Goal: Task Accomplishment & Management: Complete application form

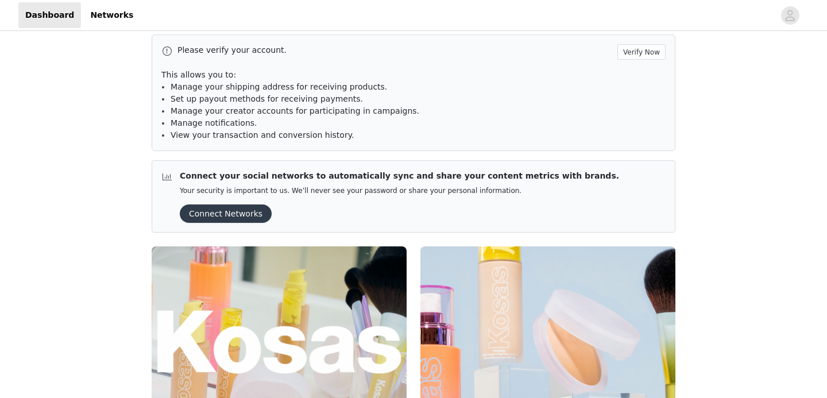
scroll to position [196, 0]
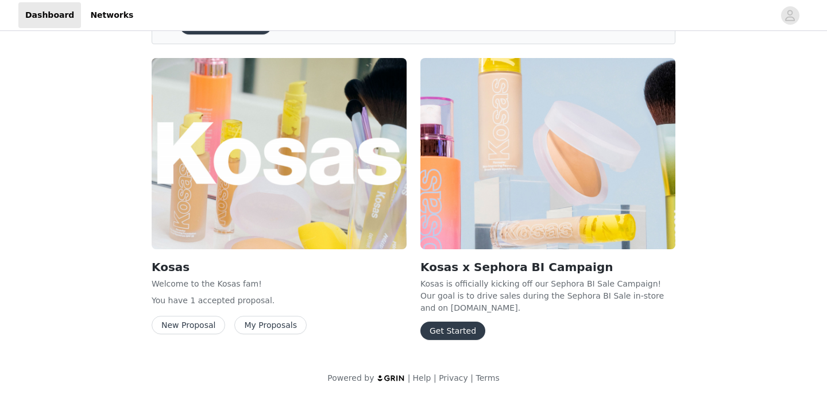
click at [450, 334] on button "Get Started" at bounding box center [453, 331] width 65 height 18
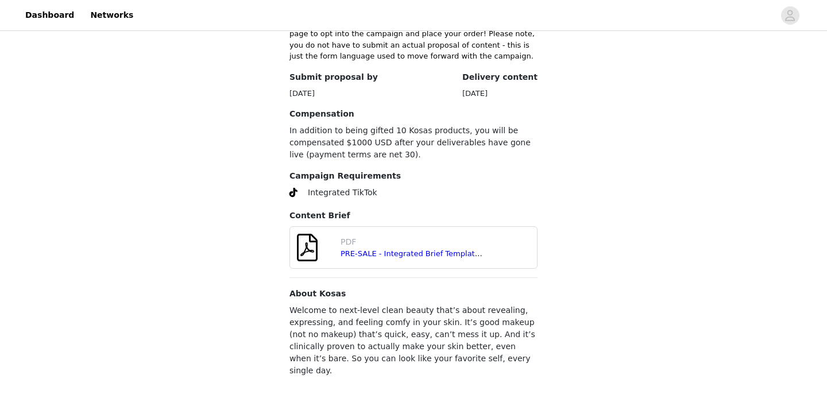
scroll to position [412, 0]
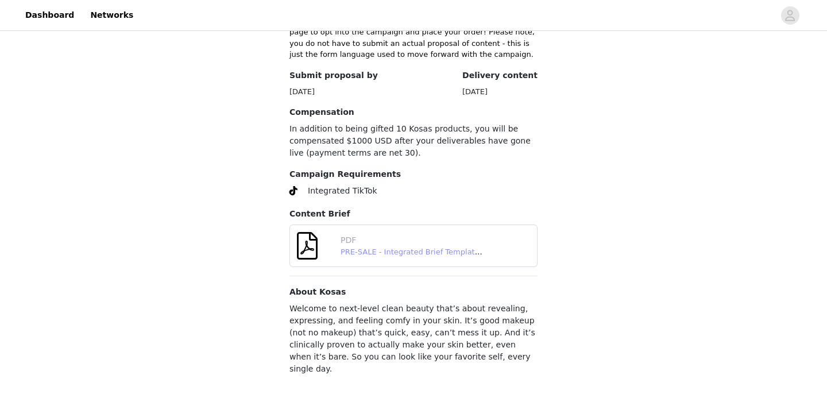
click at [399, 248] on link "PRE-SALE - Integrated Brief Template_ Sephora BI Fall 2025 - FINAL.pdf" at bounding box center [473, 252] width 265 height 9
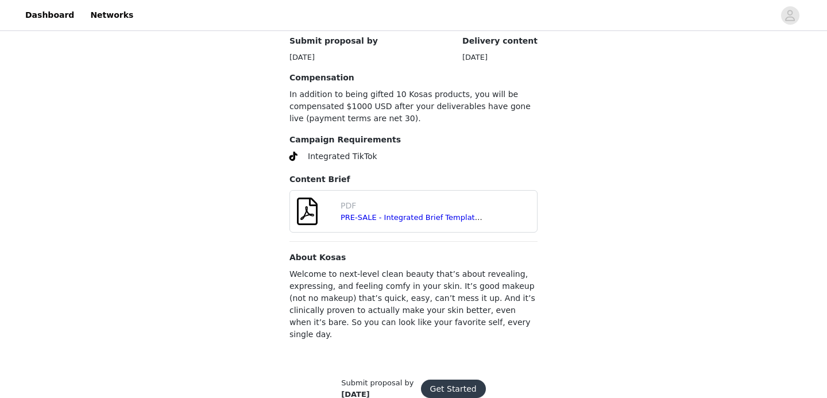
click at [441, 380] on button "Get Started" at bounding box center [453, 389] width 65 height 18
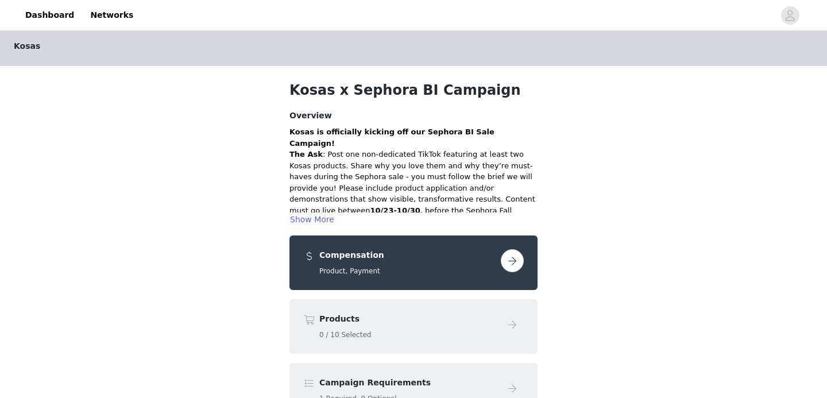
scroll to position [7, 0]
click at [515, 257] on button "button" at bounding box center [512, 260] width 23 height 23
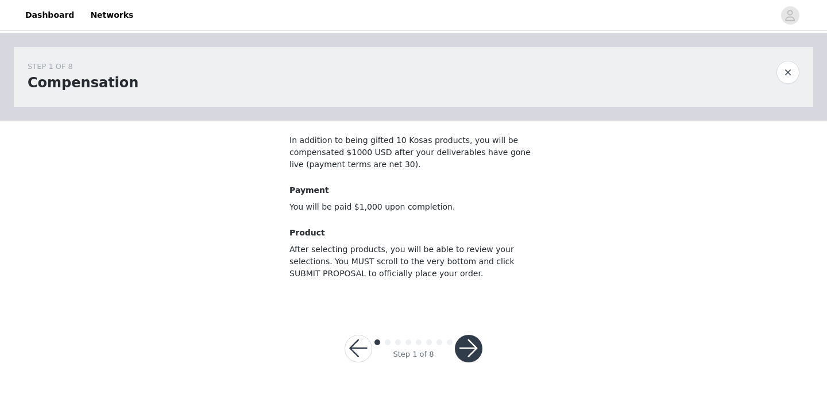
click at [469, 345] on button "button" at bounding box center [469, 349] width 28 height 28
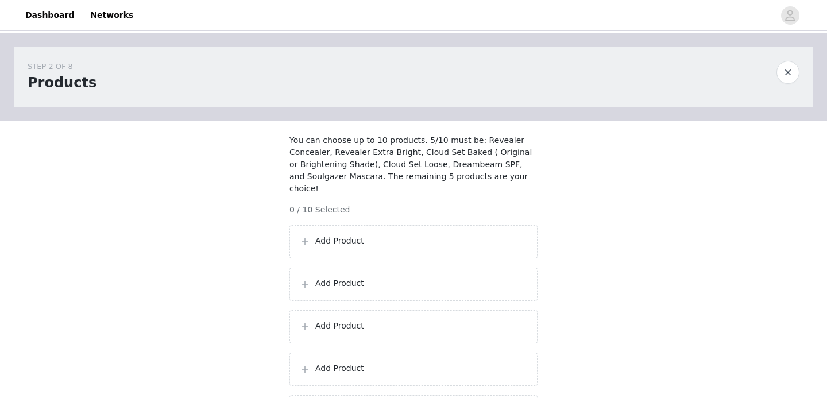
click at [468, 232] on div "Add Product" at bounding box center [414, 241] width 248 height 33
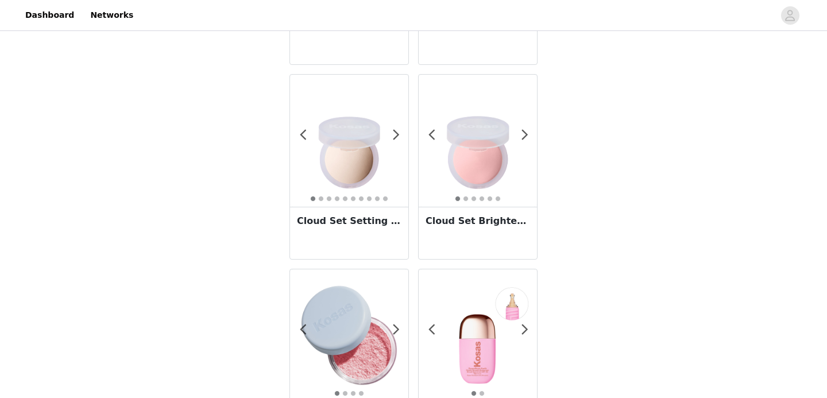
scroll to position [196, 0]
click at [350, 154] on img at bounding box center [349, 139] width 118 height 118
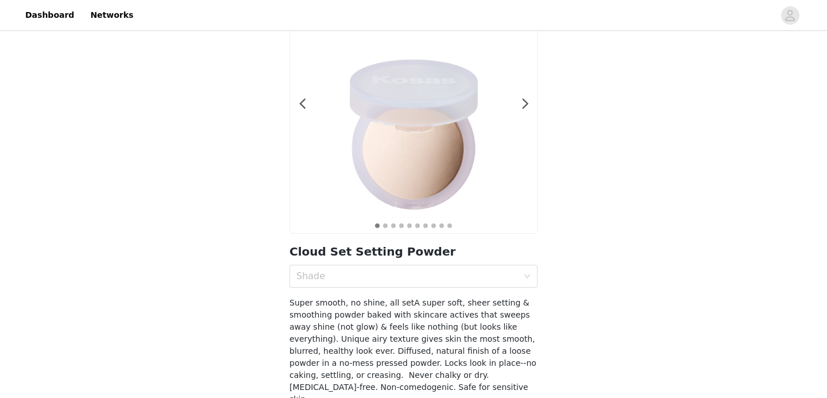
scroll to position [100, 0]
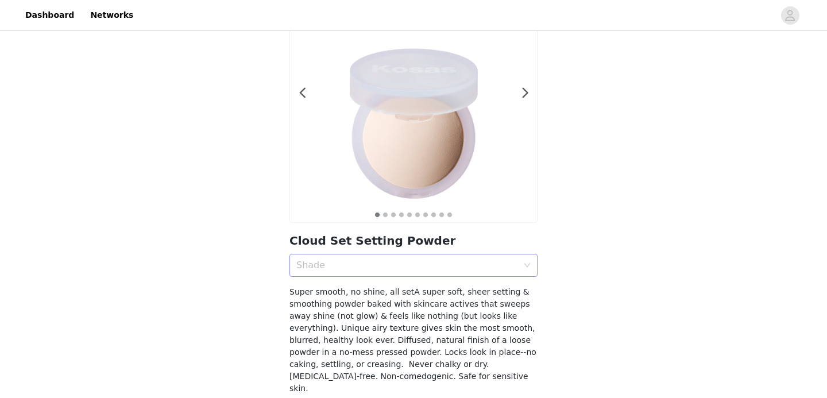
click at [364, 271] on div "Shade" at bounding box center [407, 265] width 222 height 11
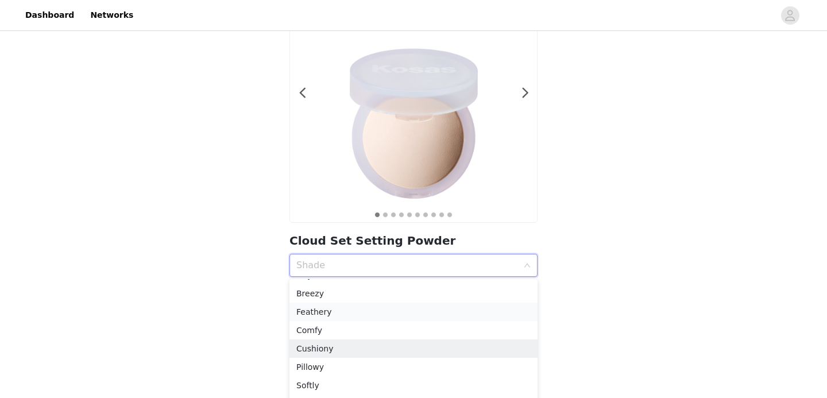
scroll to position [7, 0]
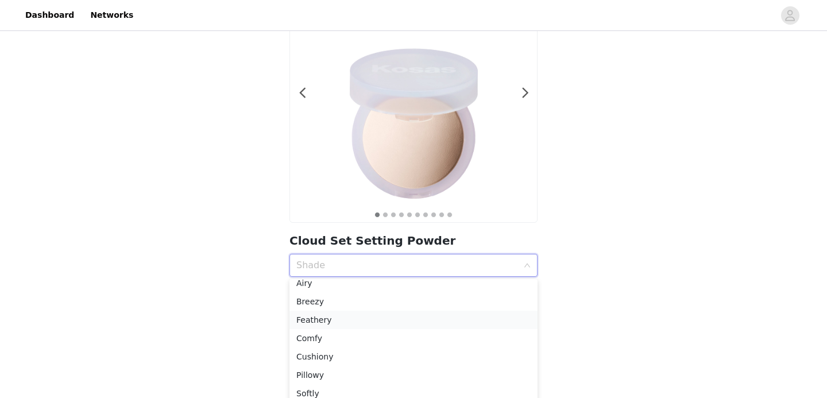
click at [337, 319] on div "Feathery" at bounding box center [413, 320] width 234 height 13
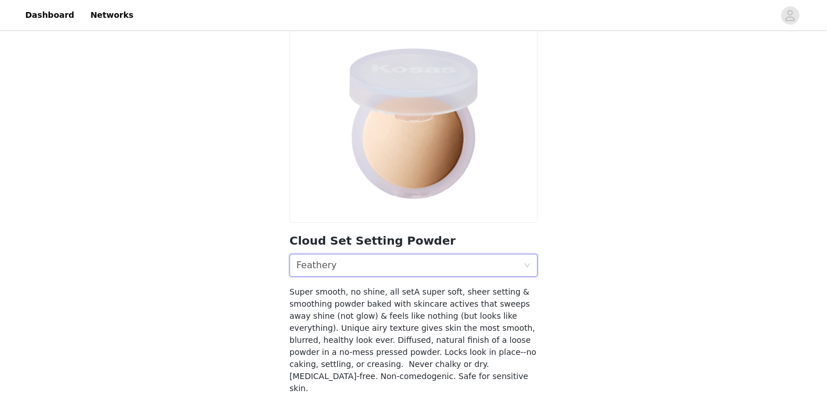
scroll to position [153, 0]
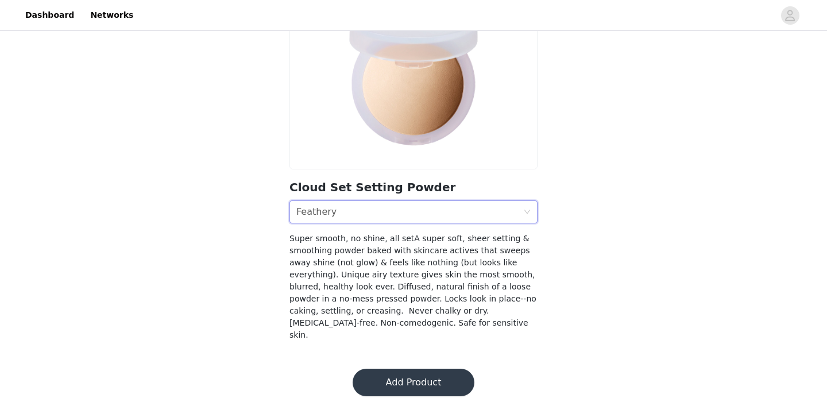
click at [385, 369] on button "Add Product" at bounding box center [414, 383] width 122 height 28
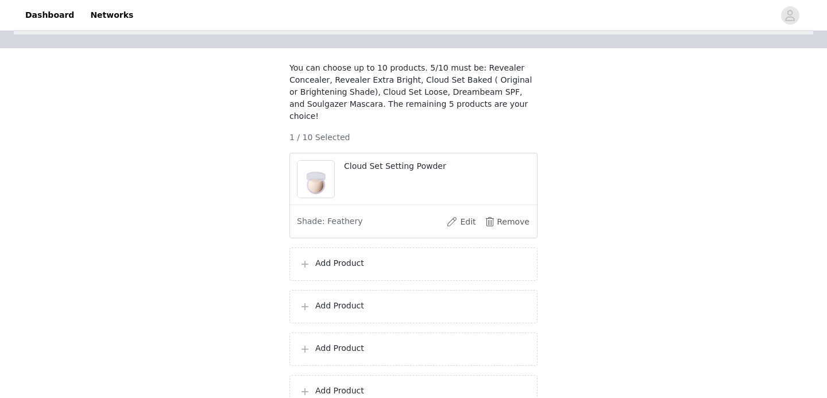
scroll to position [102, 0]
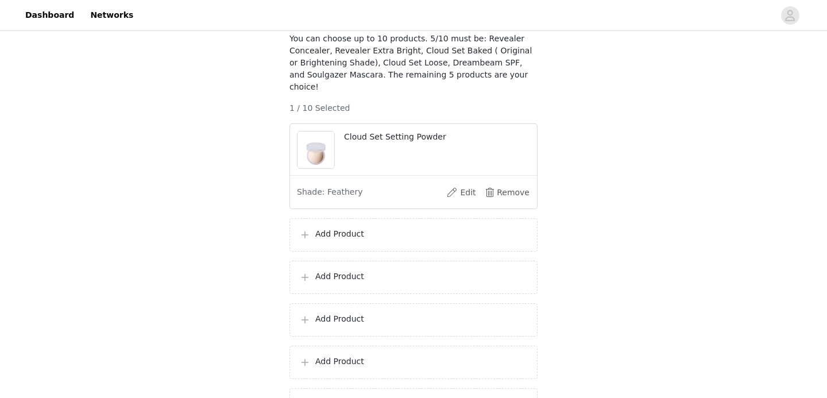
click at [353, 233] on p "Add Product" at bounding box center [421, 234] width 213 height 12
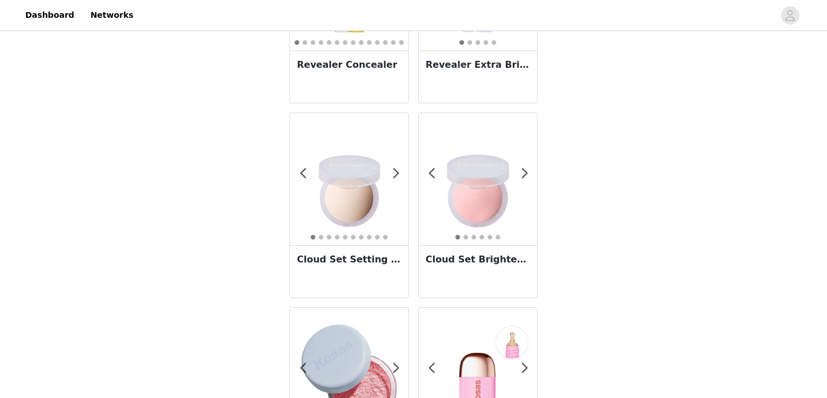
scroll to position [156, 0]
click at [359, 179] on img at bounding box center [349, 180] width 118 height 118
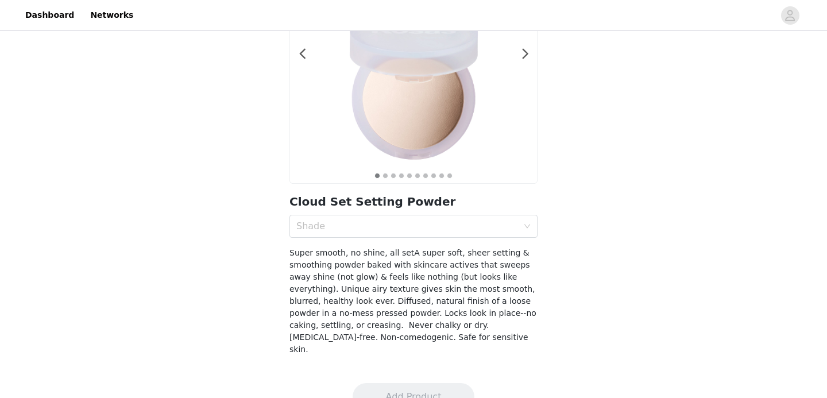
scroll to position [153, 0]
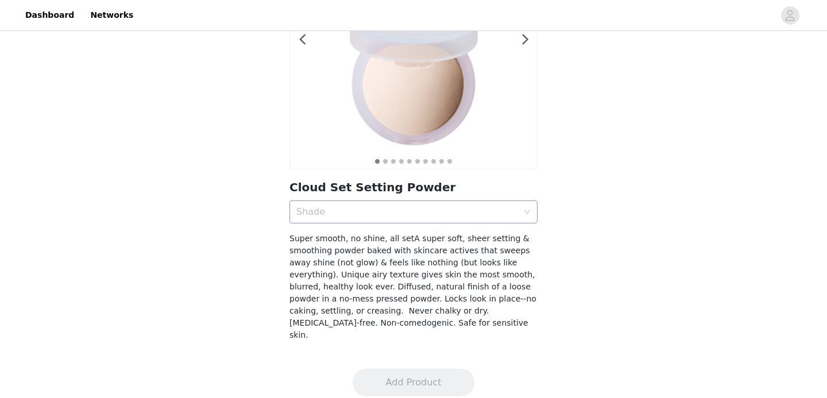
click at [377, 210] on div "Shade" at bounding box center [407, 211] width 222 height 11
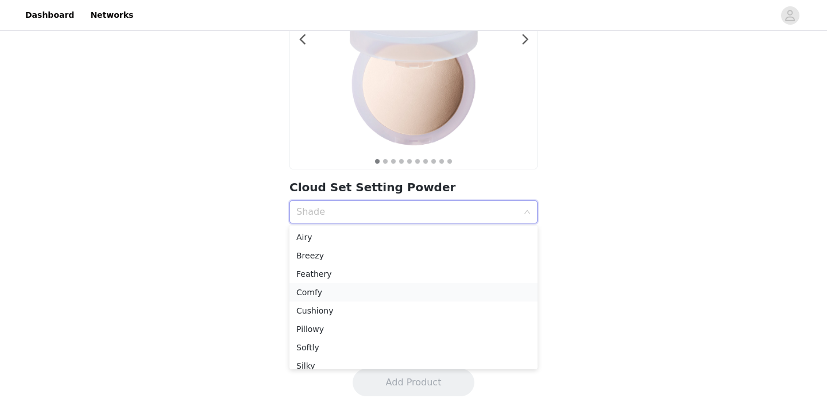
click at [348, 294] on div "Comfy" at bounding box center [413, 292] width 234 height 13
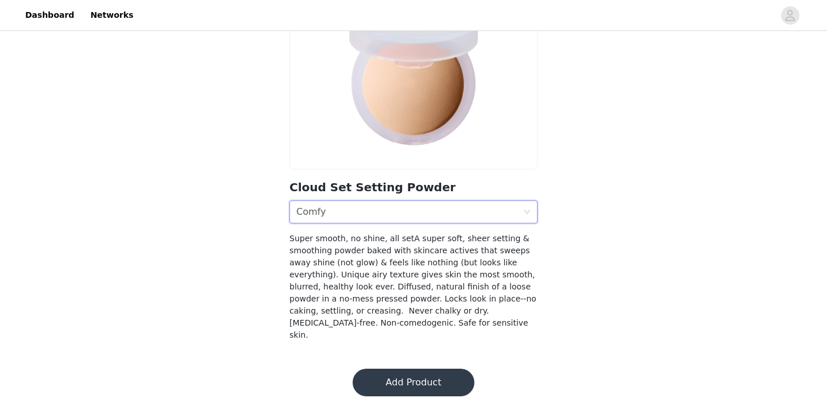
click at [395, 376] on button "Add Product" at bounding box center [414, 383] width 122 height 28
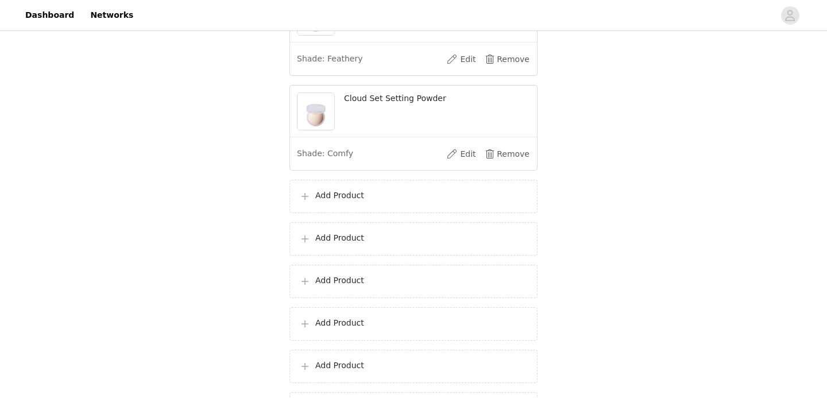
scroll to position [248, 0]
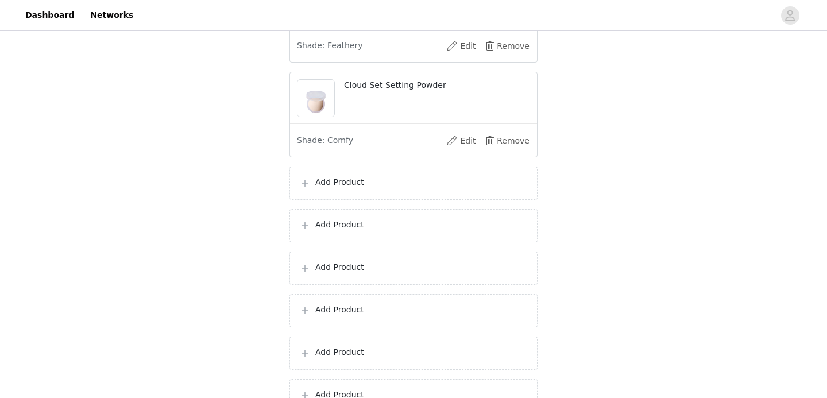
click at [414, 195] on div "Add Product" at bounding box center [414, 183] width 248 height 33
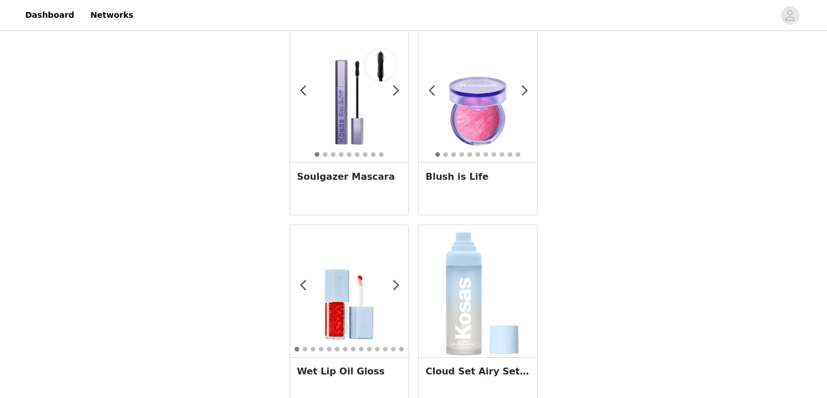
scroll to position [739, 0]
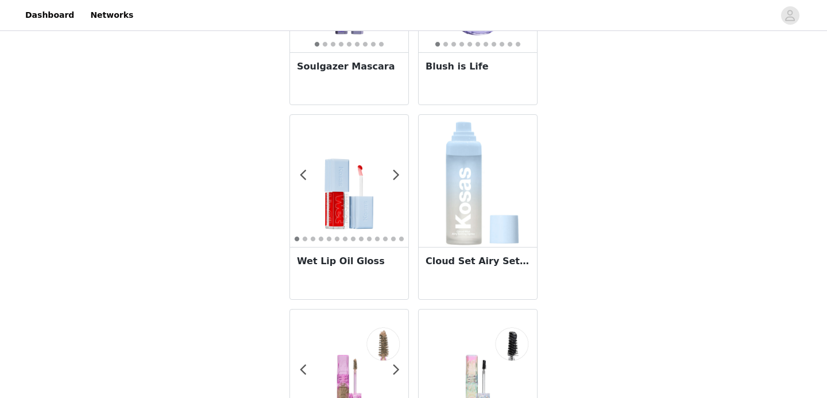
click at [470, 209] on img at bounding box center [477, 181] width 85 height 132
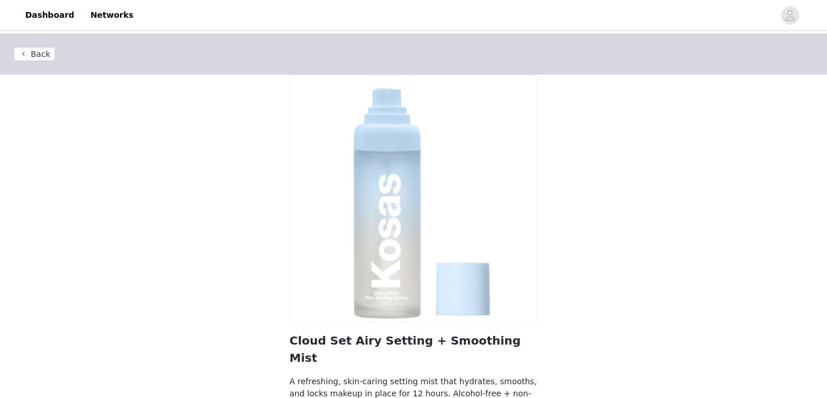
scroll to position [65, 0]
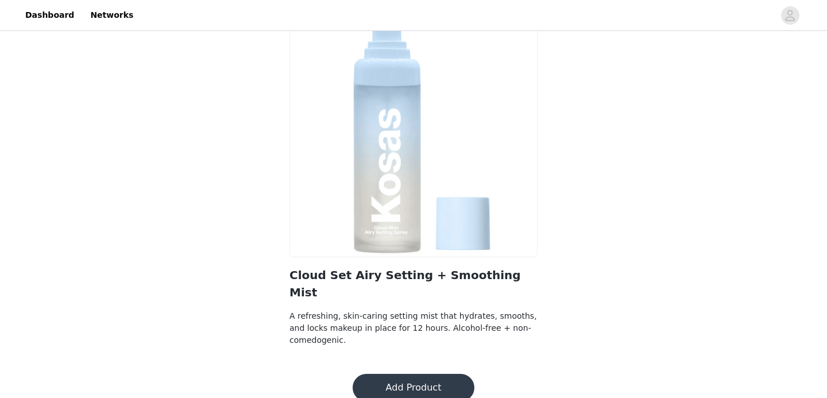
click at [414, 374] on button "Add Product" at bounding box center [414, 388] width 122 height 28
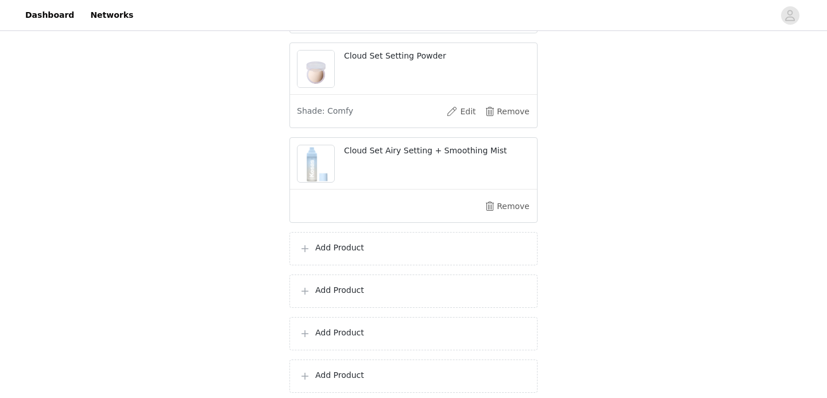
scroll to position [280, 0]
click at [378, 246] on p "Add Product" at bounding box center [421, 246] width 213 height 12
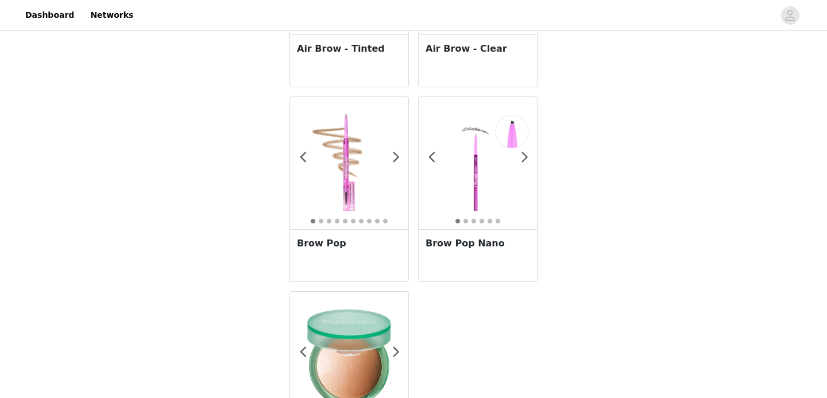
scroll to position [1248, 0]
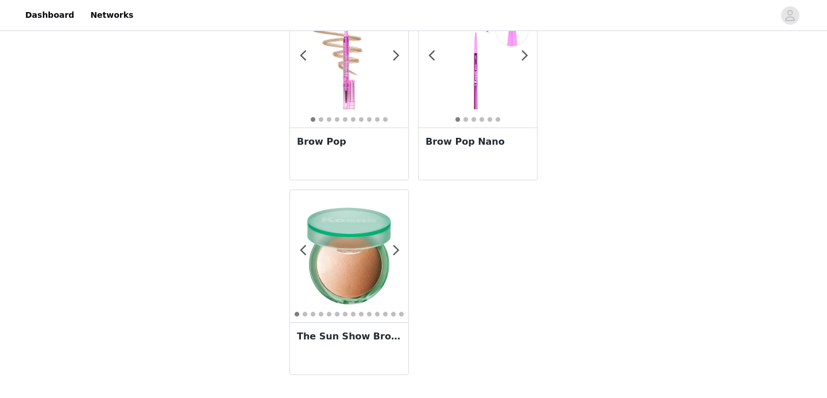
click at [360, 271] on img at bounding box center [349, 256] width 118 height 118
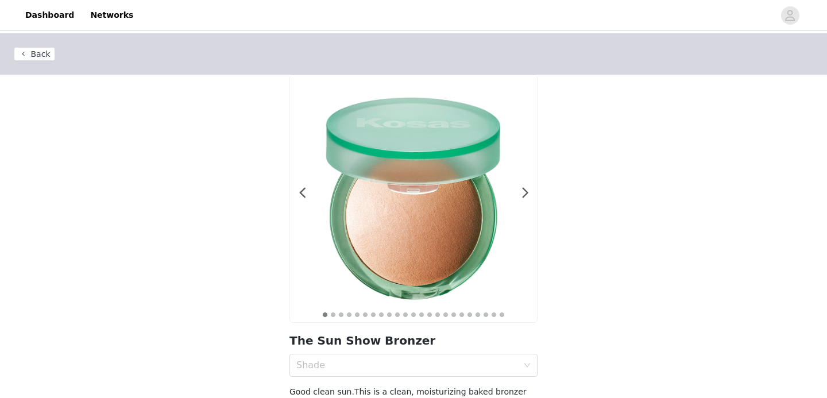
scroll to position [93, 0]
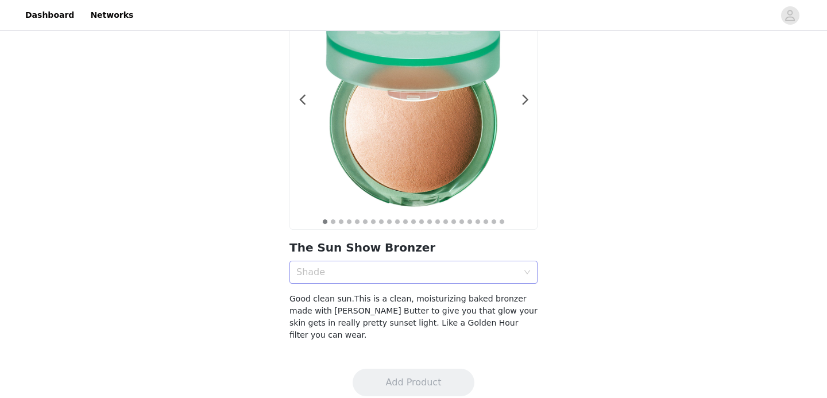
click at [373, 274] on div "Shade" at bounding box center [407, 272] width 222 height 11
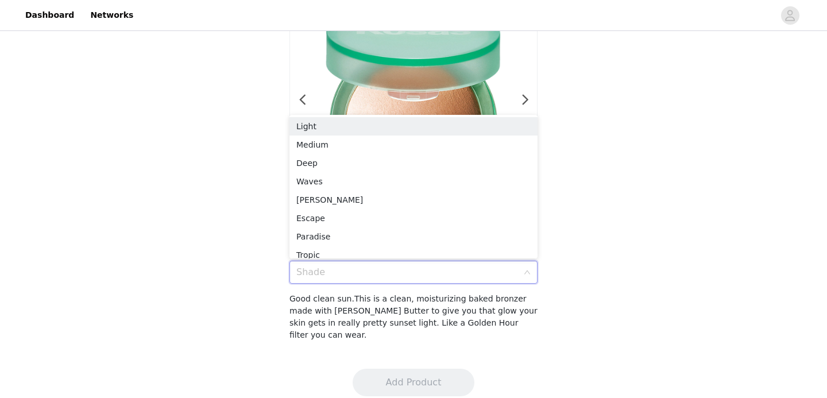
click at [373, 274] on div "Shade" at bounding box center [407, 272] width 222 height 11
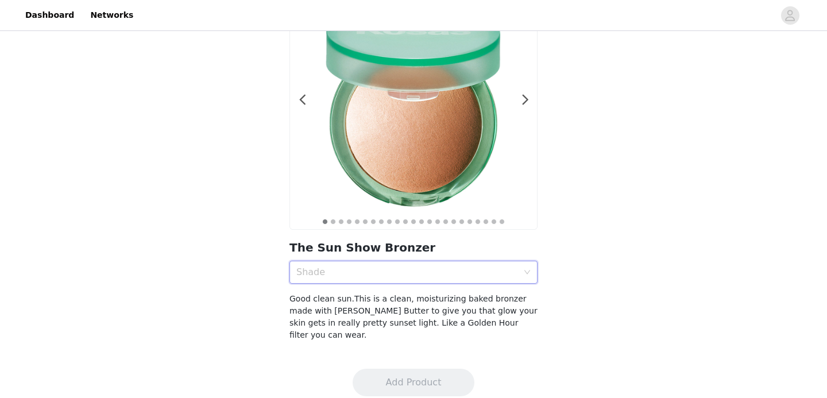
click at [385, 280] on div "Shade" at bounding box center [409, 272] width 227 height 22
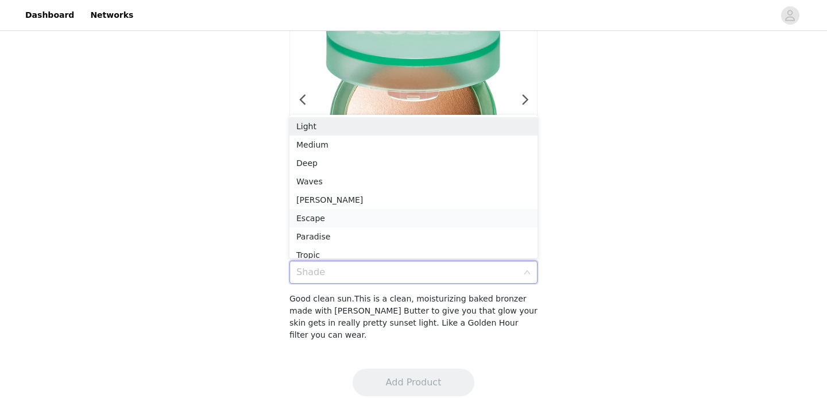
scroll to position [6, 0]
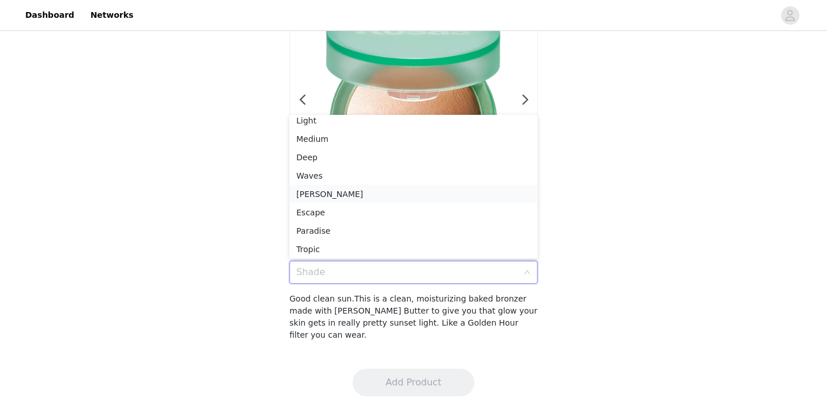
click at [362, 193] on div "Beachy" at bounding box center [413, 194] width 234 height 13
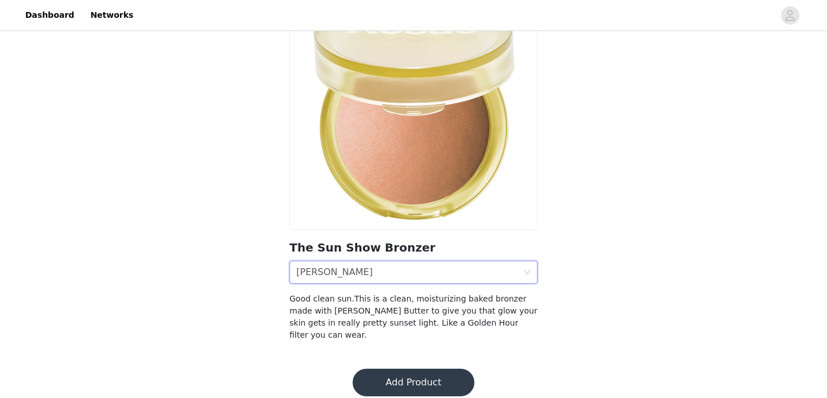
click at [385, 372] on button "Add Product" at bounding box center [414, 383] width 122 height 28
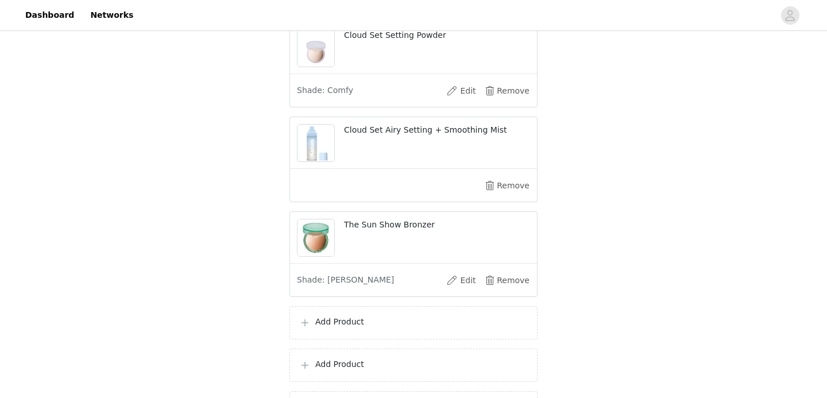
scroll to position [377, 0]
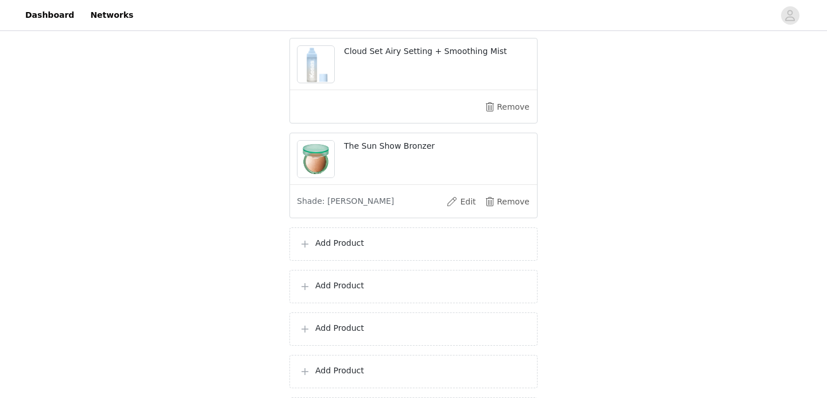
click at [449, 245] on p "Add Product" at bounding box center [421, 243] width 213 height 12
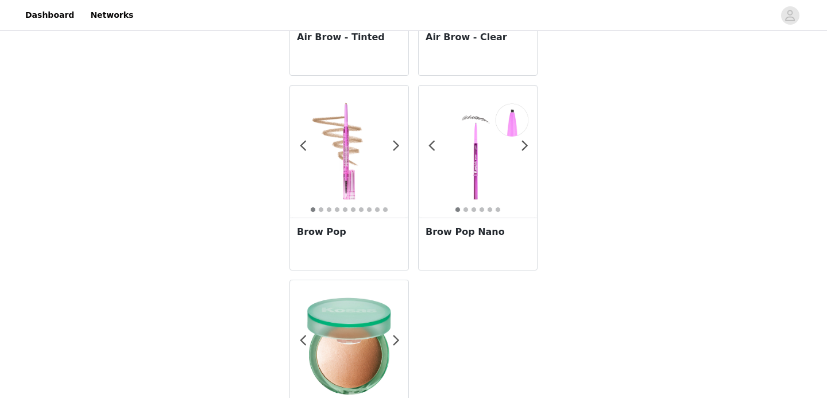
scroll to position [1160, 0]
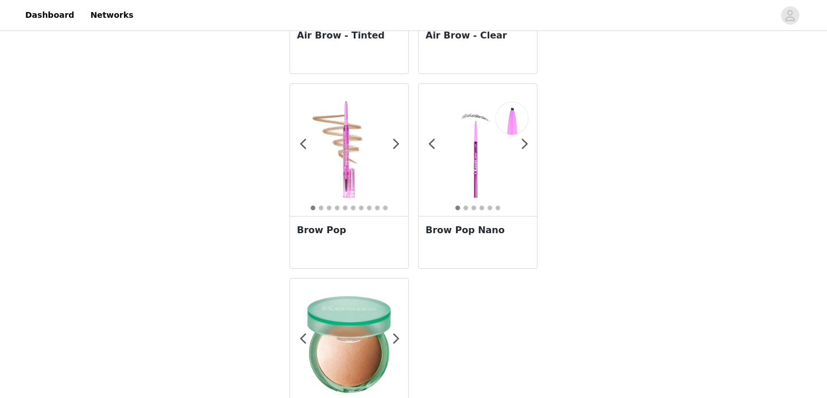
click at [337, 127] on img at bounding box center [349, 150] width 118 height 118
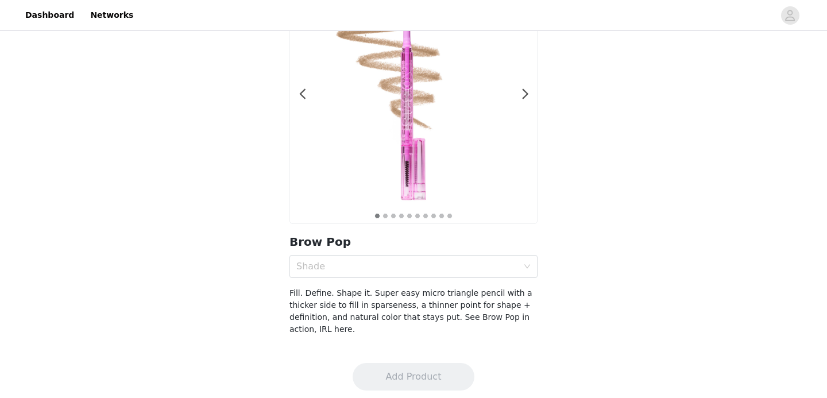
scroll to position [105, 0]
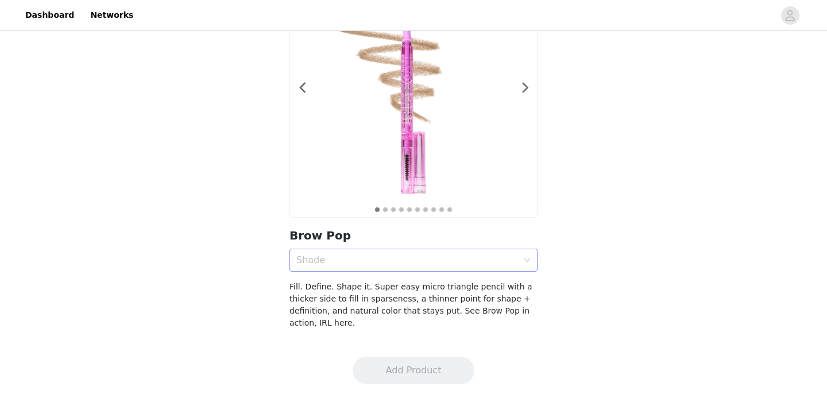
click at [346, 262] on div "Shade" at bounding box center [407, 259] width 222 height 11
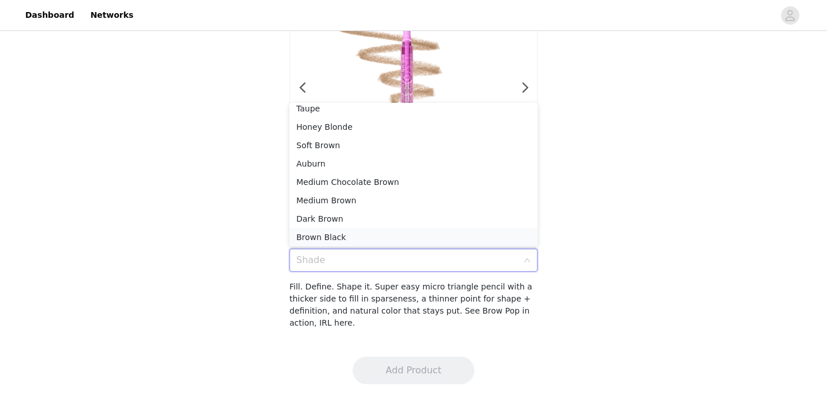
scroll to position [11, 0]
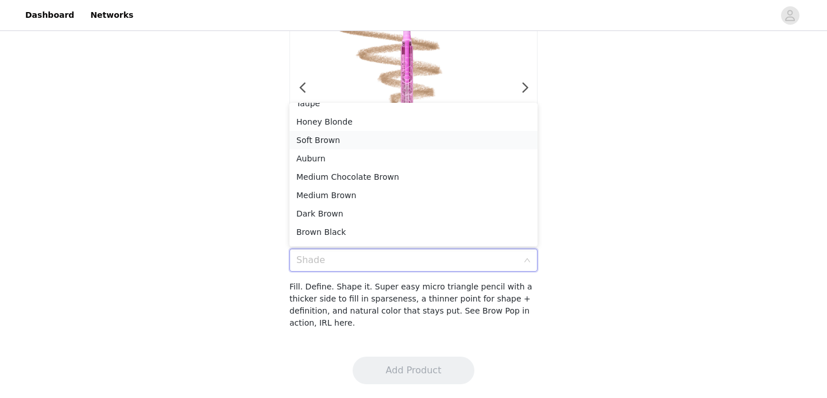
click at [345, 144] on div "Soft Brown" at bounding box center [413, 140] width 234 height 13
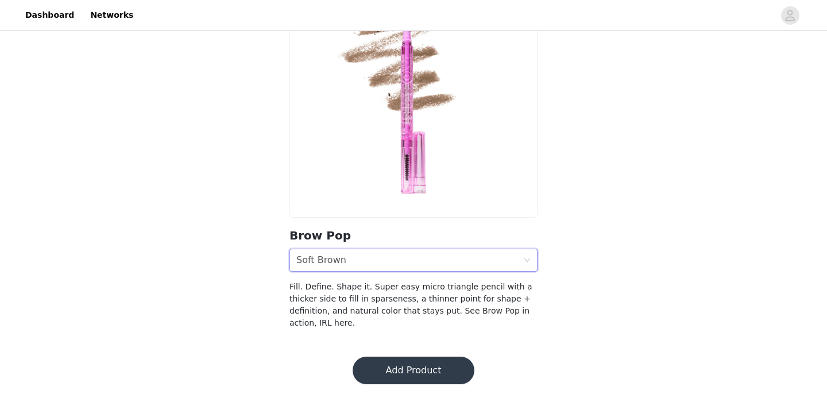
click at [395, 365] on button "Add Product" at bounding box center [414, 371] width 122 height 28
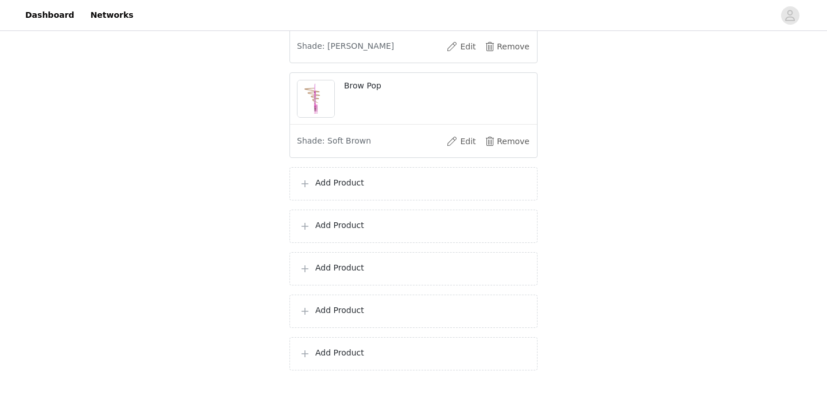
scroll to position [533, 0]
click at [384, 180] on p "Add Product" at bounding box center [421, 182] width 213 height 12
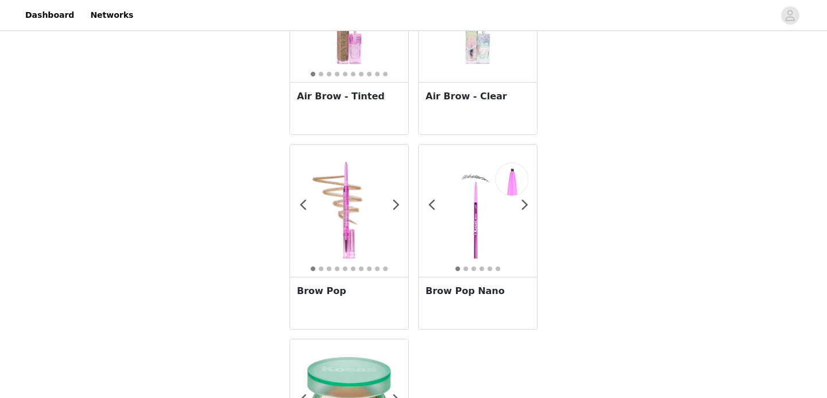
scroll to position [1100, 0]
click at [489, 203] on img at bounding box center [478, 210] width 118 height 118
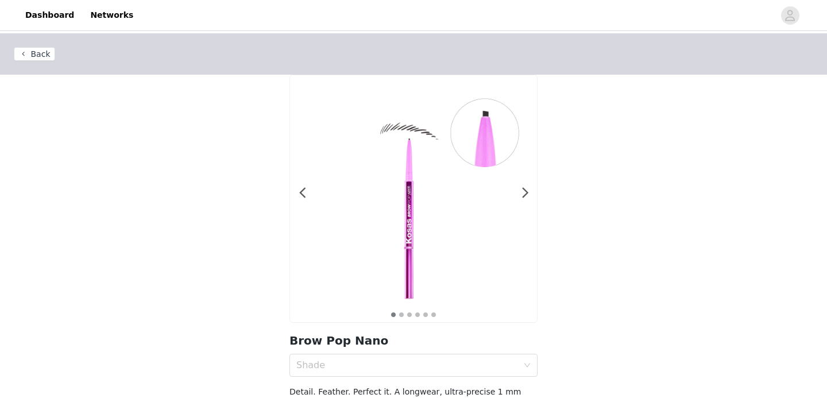
scroll to position [105, 0]
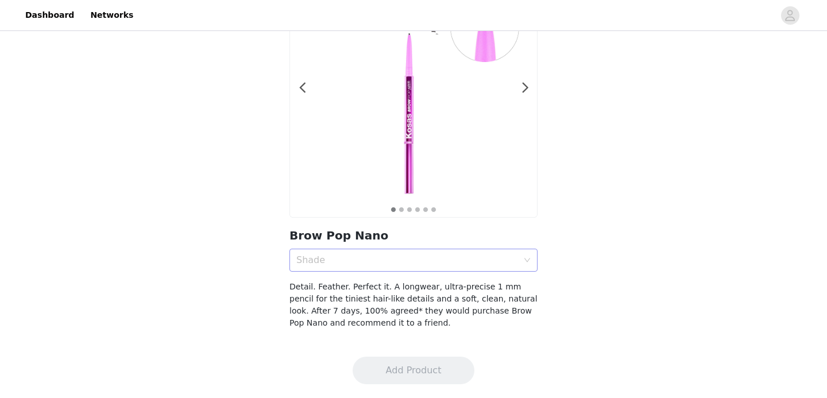
click at [376, 264] on div "Shade" at bounding box center [407, 259] width 222 height 11
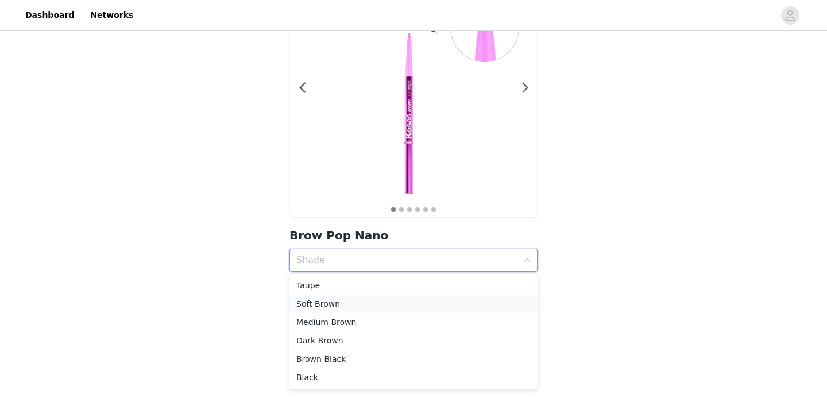
click at [369, 310] on div "Soft Brown" at bounding box center [413, 304] width 234 height 13
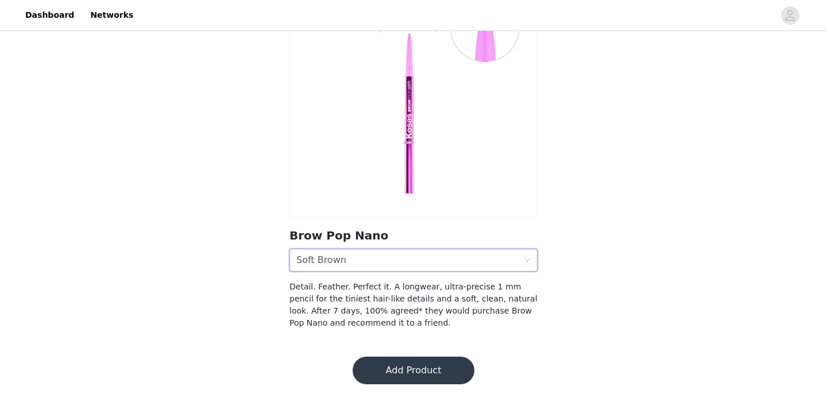
click at [408, 367] on button "Add Product" at bounding box center [414, 371] width 122 height 28
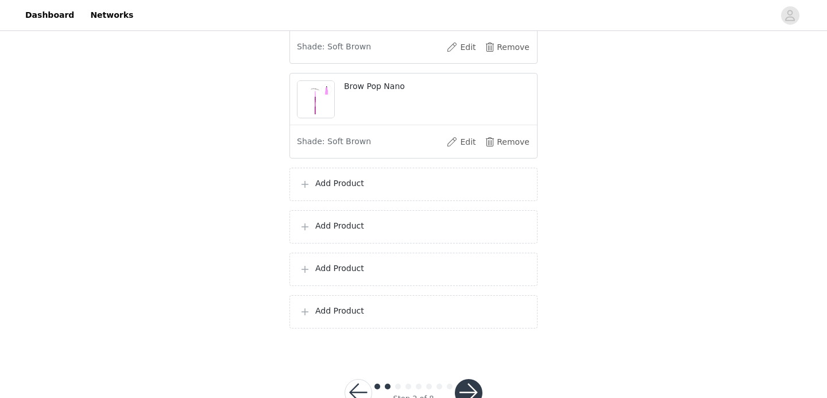
scroll to position [662, 0]
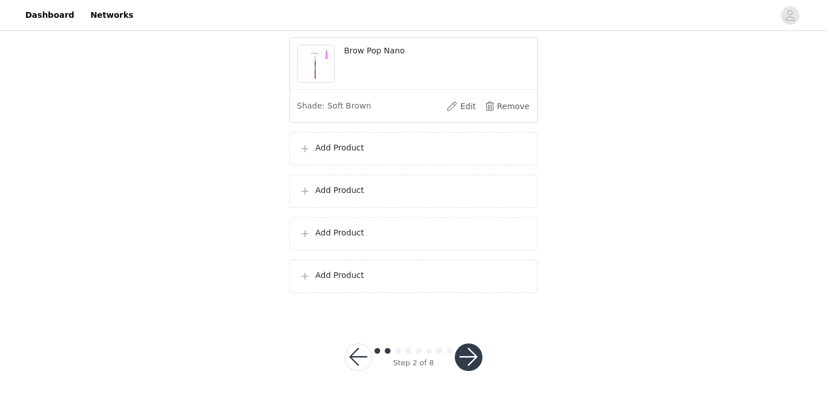
click at [390, 144] on p "Add Product" at bounding box center [421, 148] width 213 height 12
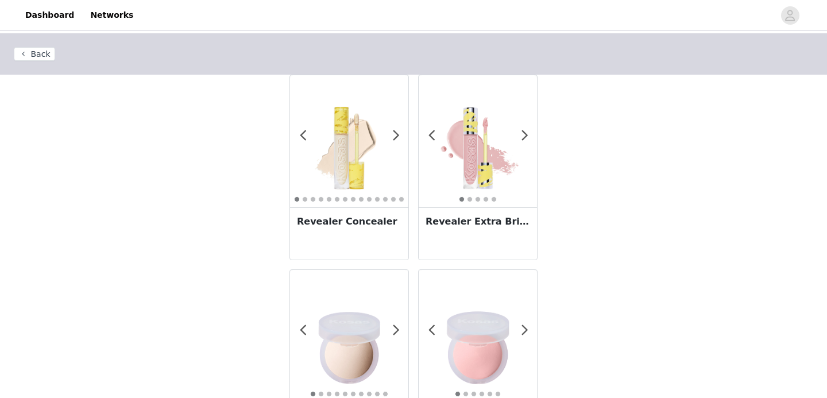
click at [470, 177] on img at bounding box center [478, 141] width 118 height 118
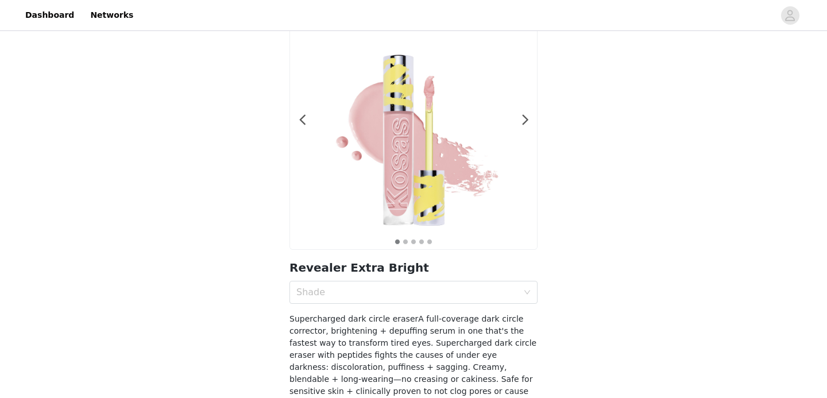
scroll to position [87, 0]
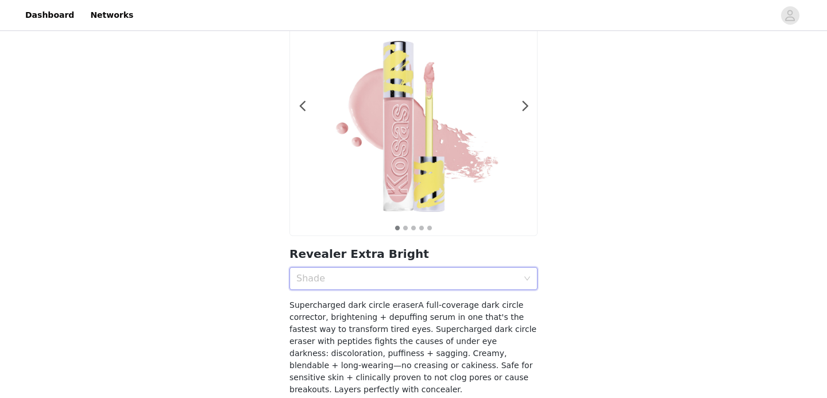
click at [456, 284] on div "Shade" at bounding box center [409, 279] width 227 height 22
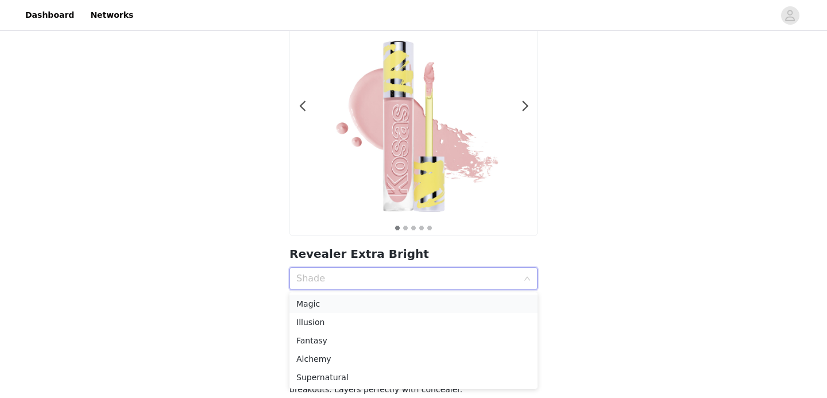
click at [457, 295] on li "Magic" at bounding box center [414, 304] width 248 height 18
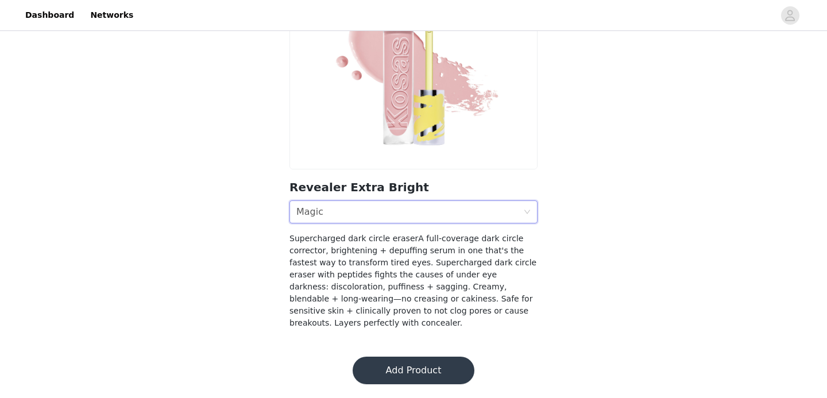
scroll to position [0, 0]
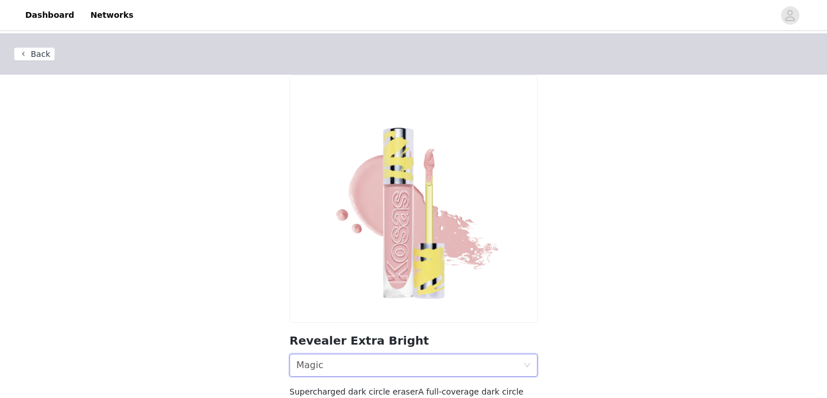
click at [38, 54] on button "Back" at bounding box center [34, 54] width 41 height 14
click at [41, 49] on button "Back" at bounding box center [34, 54] width 41 height 14
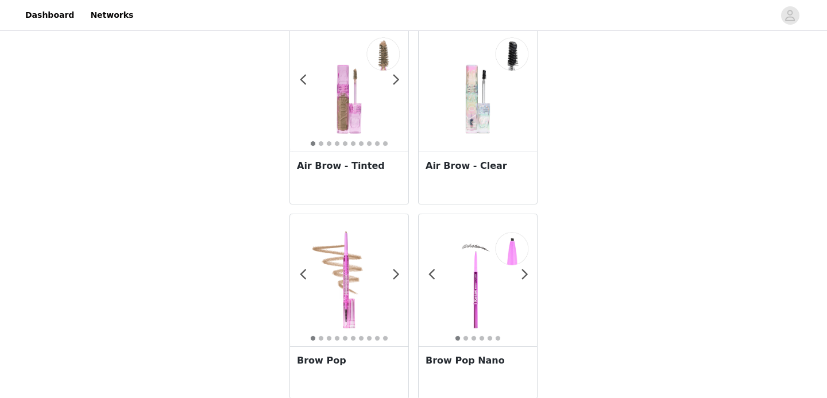
scroll to position [1248, 0]
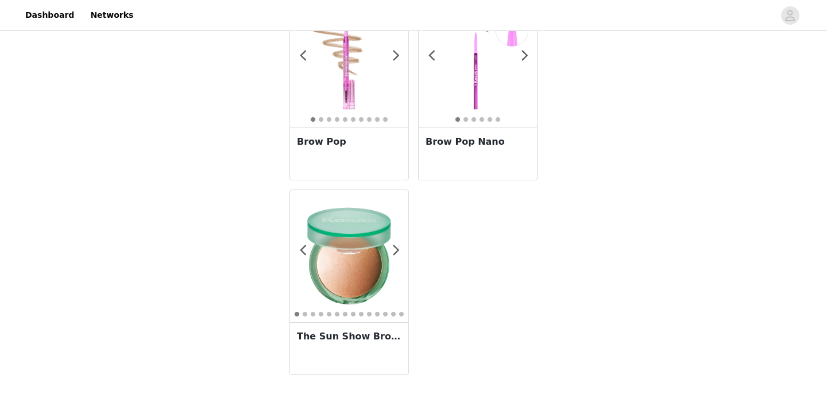
click at [382, 277] on img at bounding box center [349, 256] width 118 height 118
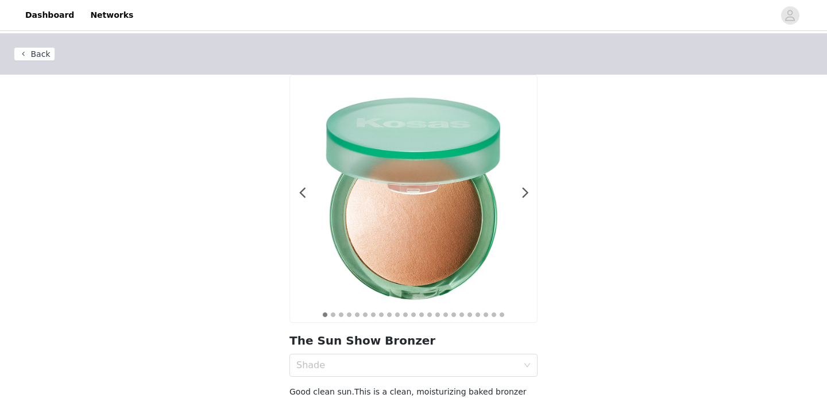
scroll to position [93, 0]
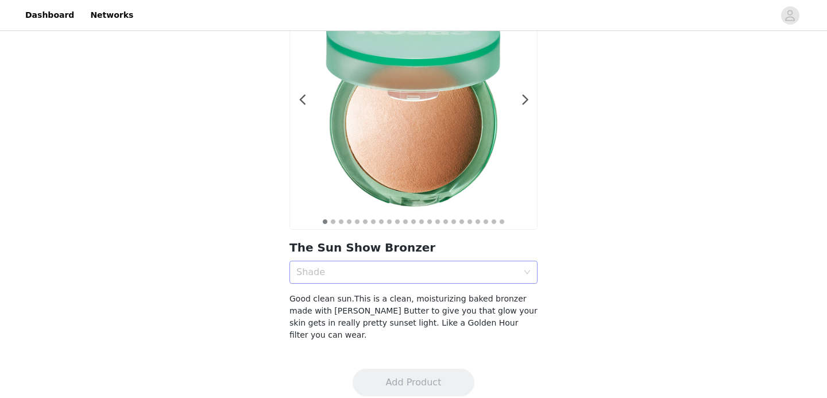
click at [378, 277] on div "Shade" at bounding box center [407, 272] width 222 height 11
click at [384, 280] on div "Shade" at bounding box center [409, 272] width 227 height 22
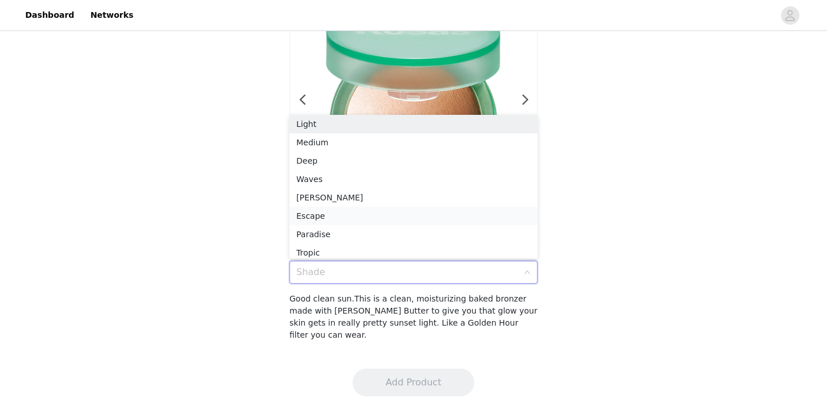
scroll to position [6, 0]
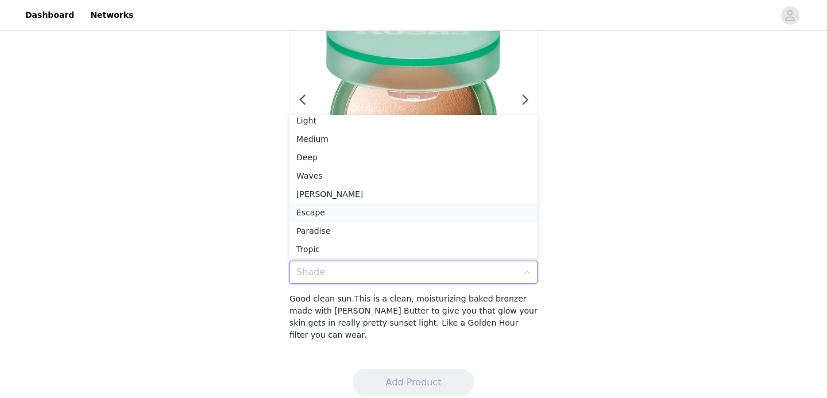
click at [367, 211] on div "Escape" at bounding box center [413, 212] width 234 height 13
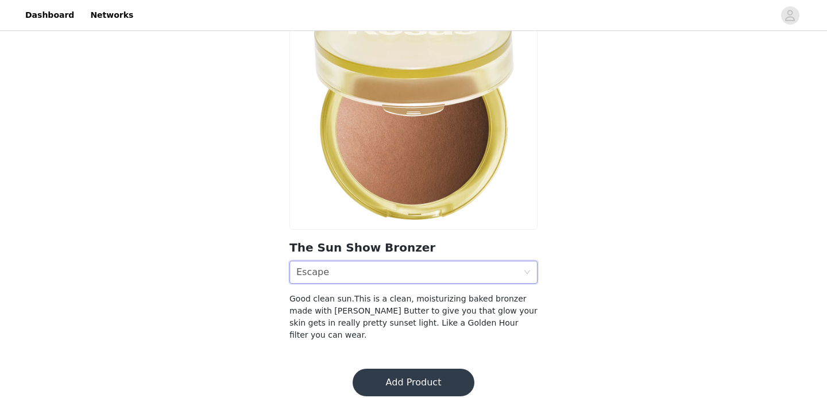
click at [417, 373] on button "Add Product" at bounding box center [414, 383] width 122 height 28
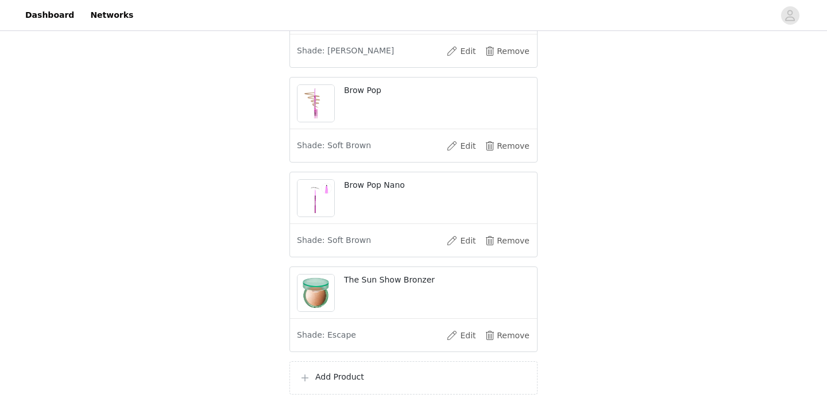
scroll to position [523, 0]
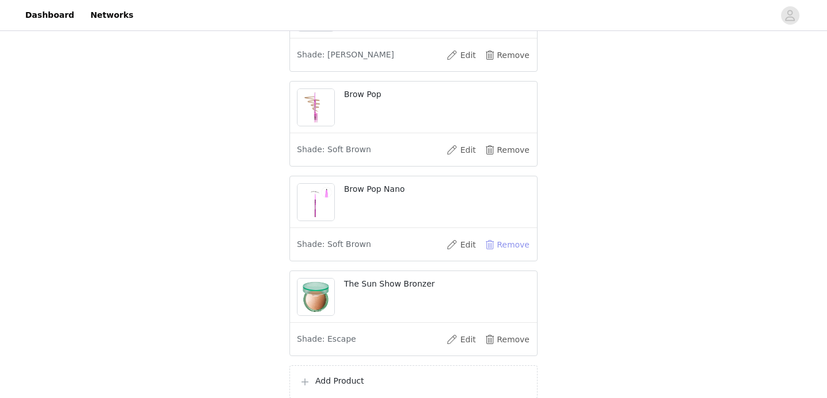
click at [515, 246] on button "Remove" at bounding box center [507, 245] width 46 height 18
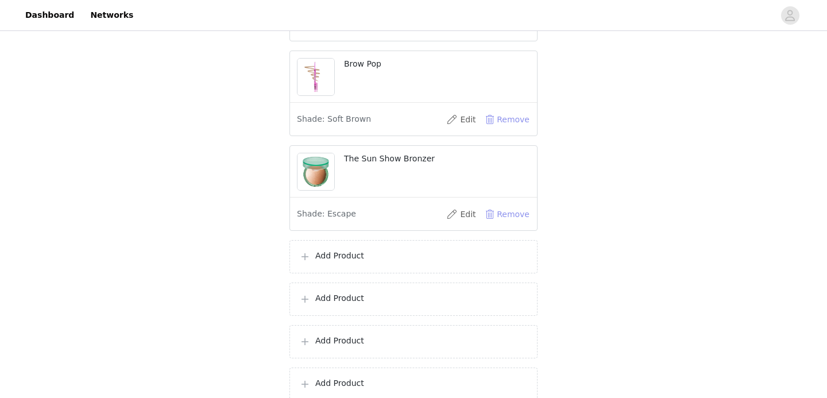
scroll to position [662, 0]
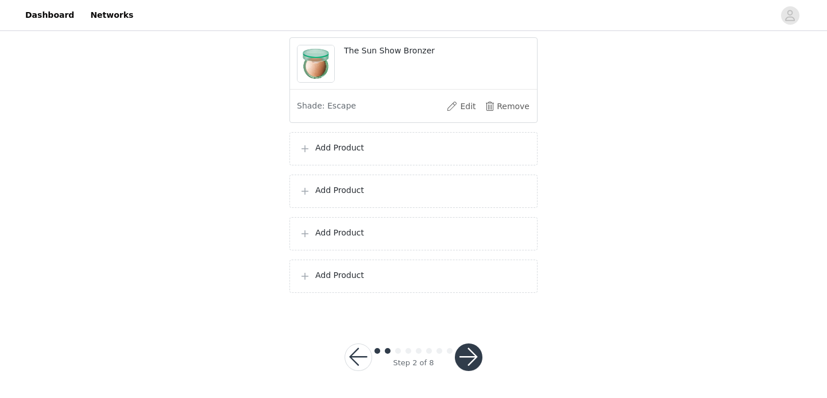
click at [470, 360] on button "button" at bounding box center [469, 358] width 28 height 28
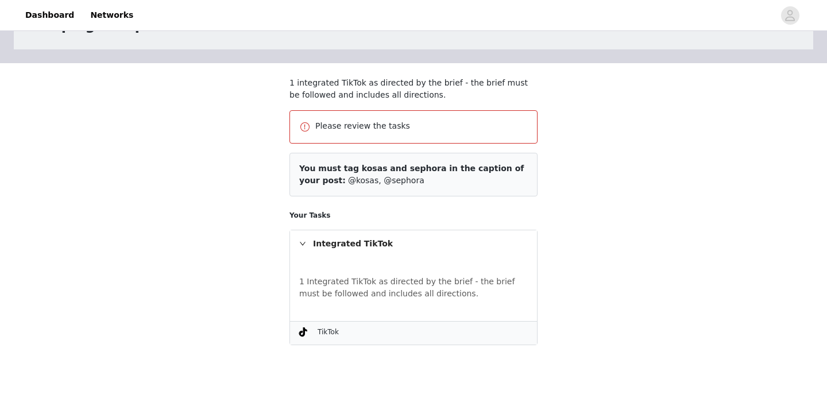
scroll to position [97, 0]
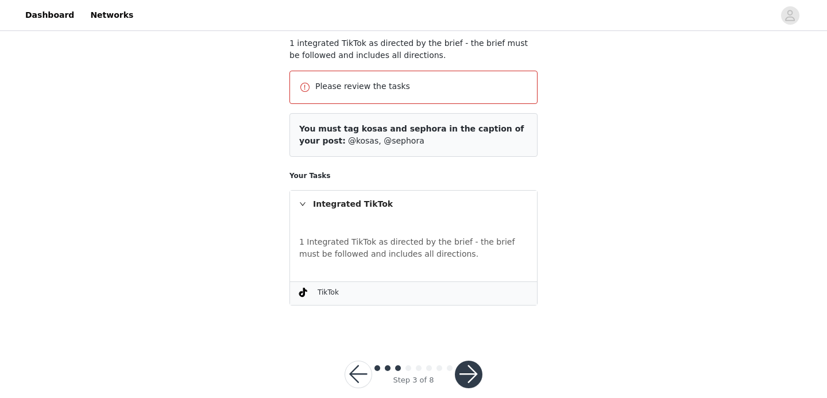
click at [470, 364] on button "button" at bounding box center [469, 375] width 28 height 28
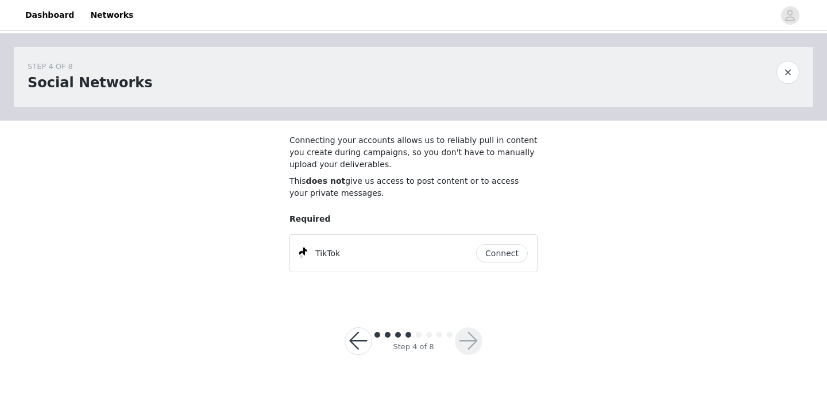
click at [497, 259] on button "Connect" at bounding box center [502, 253] width 52 height 18
click at [470, 335] on button "button" at bounding box center [469, 341] width 28 height 28
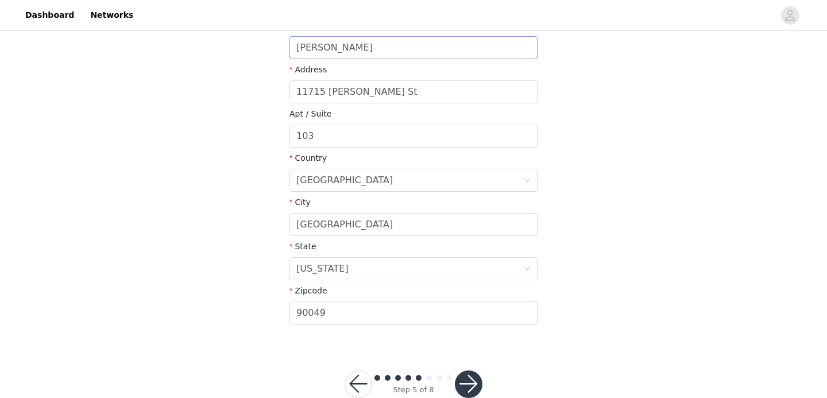
scroll to position [311, 0]
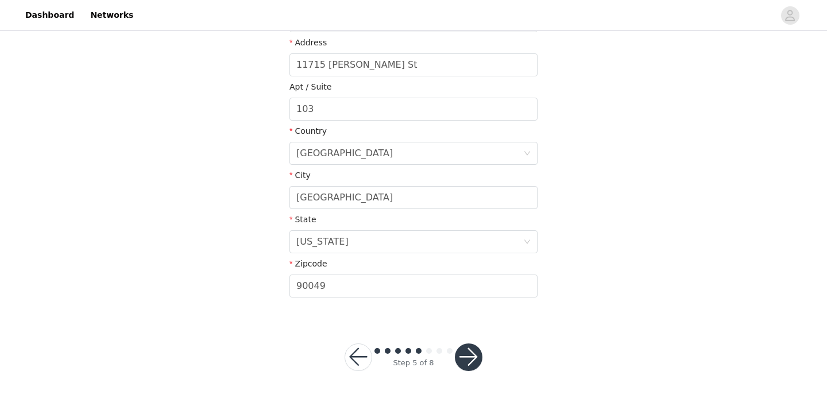
click at [474, 353] on button "button" at bounding box center [469, 358] width 28 height 28
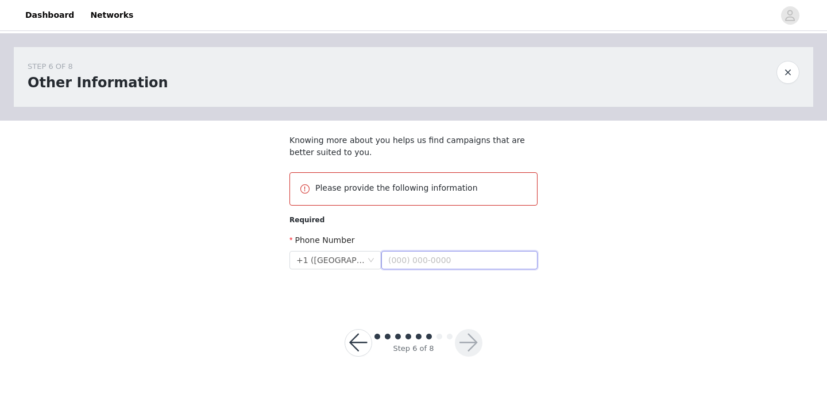
click at [442, 261] on input "text" at bounding box center [459, 260] width 156 height 18
type input "(949) 836-8232"
click at [475, 346] on button "button" at bounding box center [469, 343] width 28 height 28
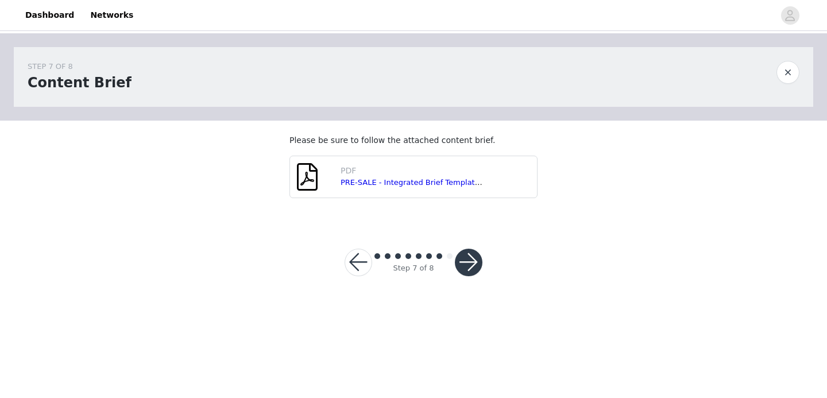
click at [466, 267] on button "button" at bounding box center [469, 263] width 28 height 28
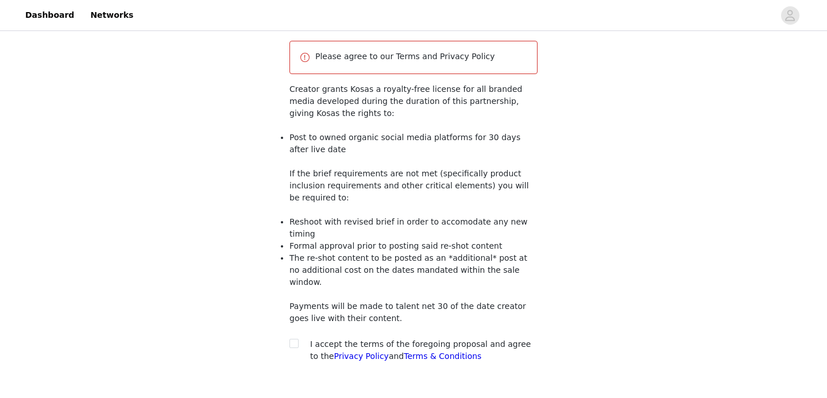
scroll to position [128, 0]
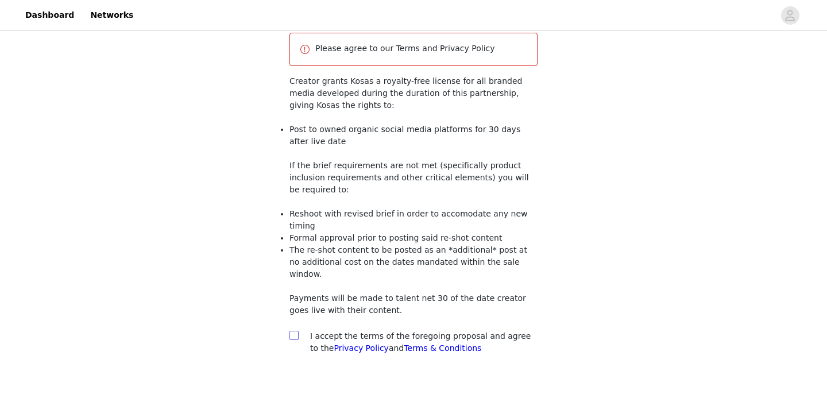
click at [296, 331] on input "checkbox" at bounding box center [294, 335] width 8 height 8
checkbox input "true"
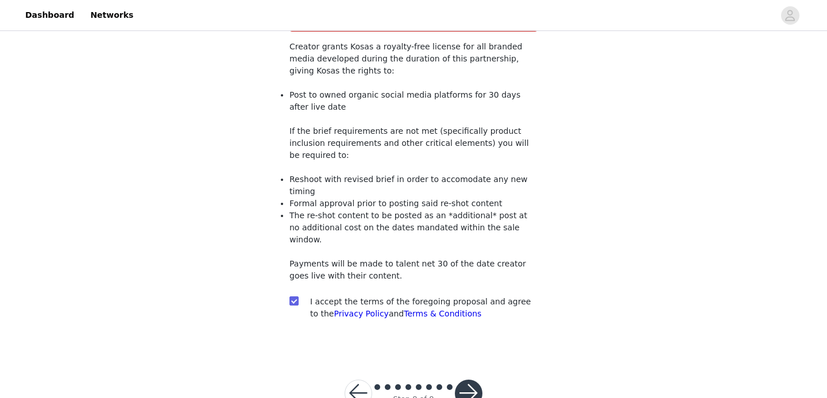
click at [470, 380] on button "button" at bounding box center [469, 394] width 28 height 28
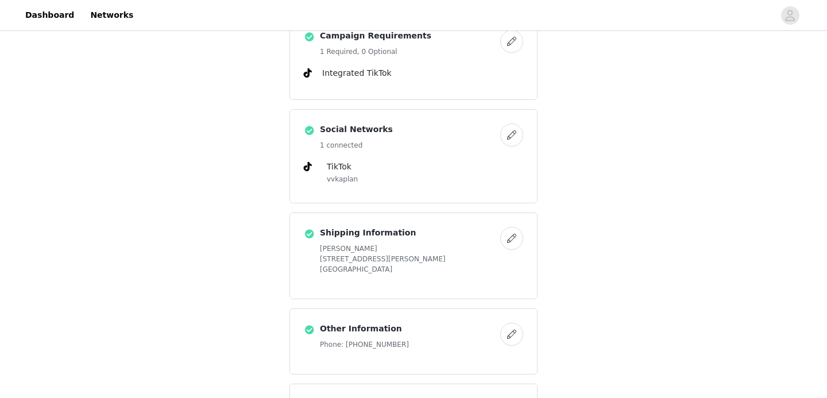
scroll to position [844, 0]
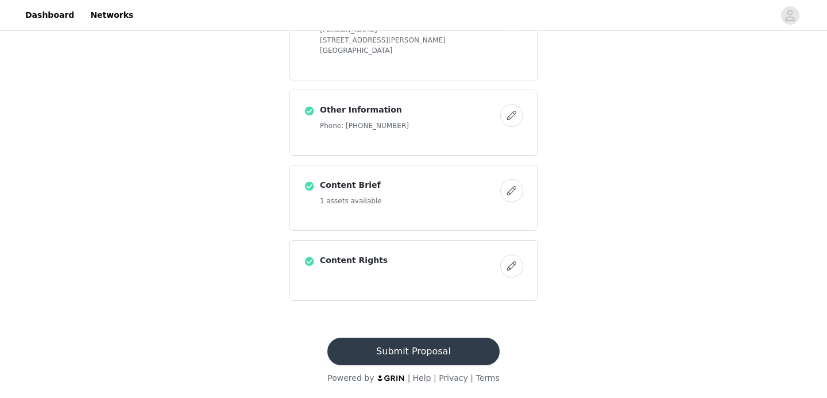
click at [439, 355] on button "Submit Proposal" at bounding box center [413, 352] width 172 height 28
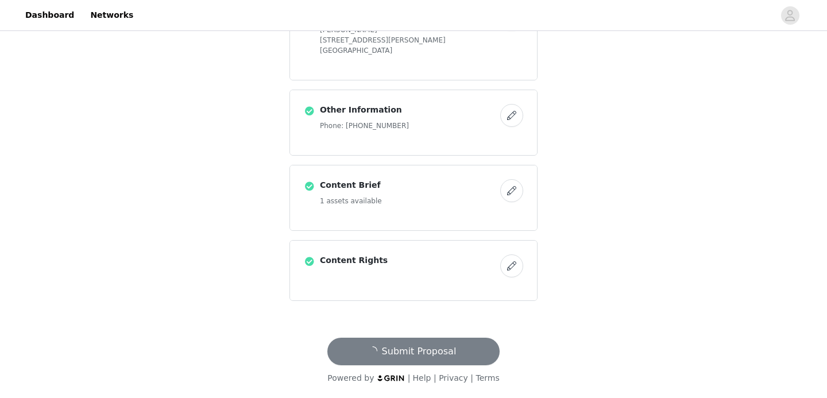
scroll to position [0, 0]
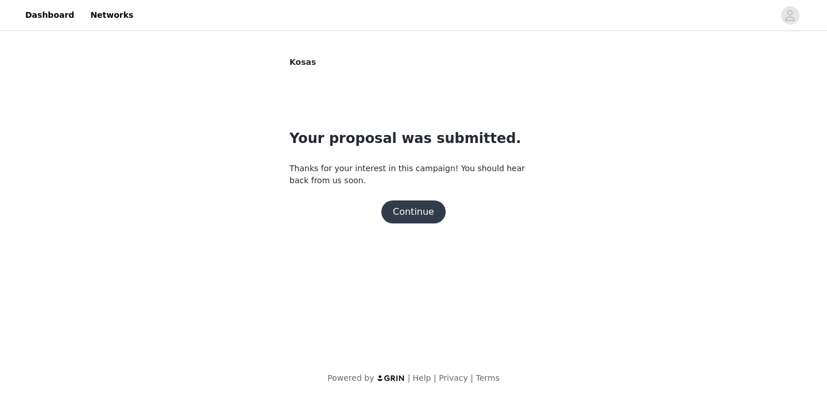
click at [399, 206] on button "Continue" at bounding box center [413, 211] width 64 height 23
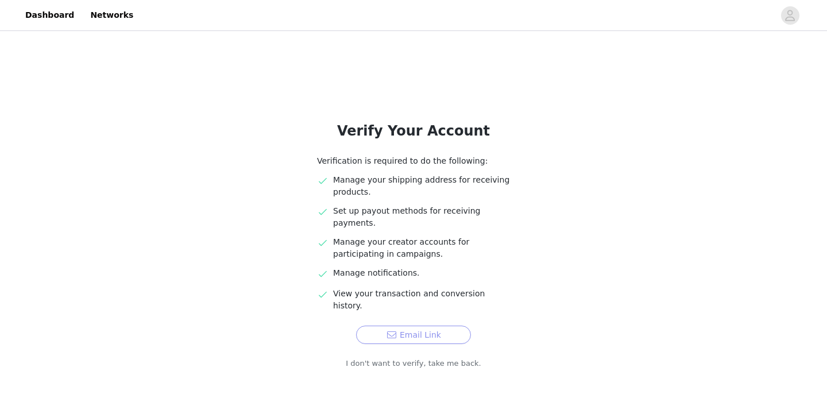
click at [415, 326] on button "Email Link" at bounding box center [413, 335] width 115 height 18
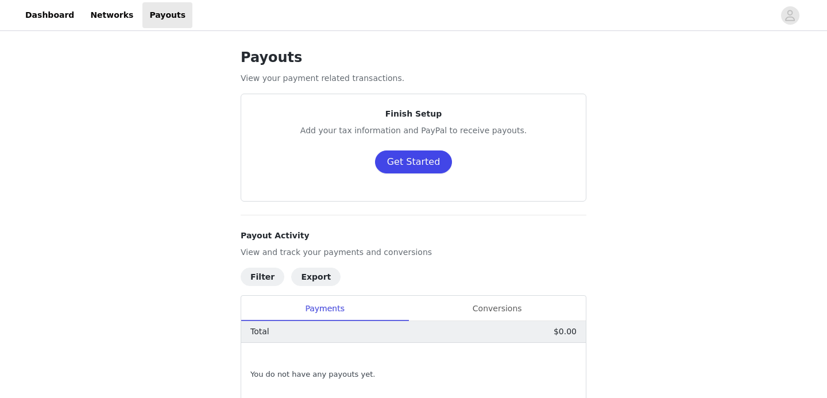
click at [414, 165] on button "Get Started" at bounding box center [414, 162] width 78 height 23
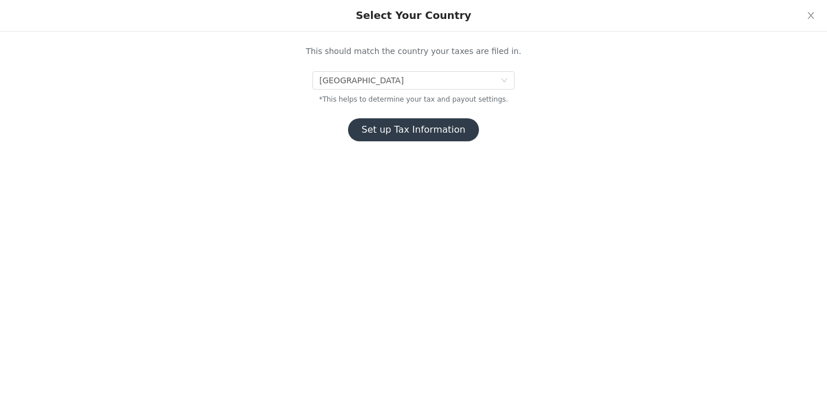
click at [404, 130] on button "Set up Tax Information" at bounding box center [414, 129] width 132 height 23
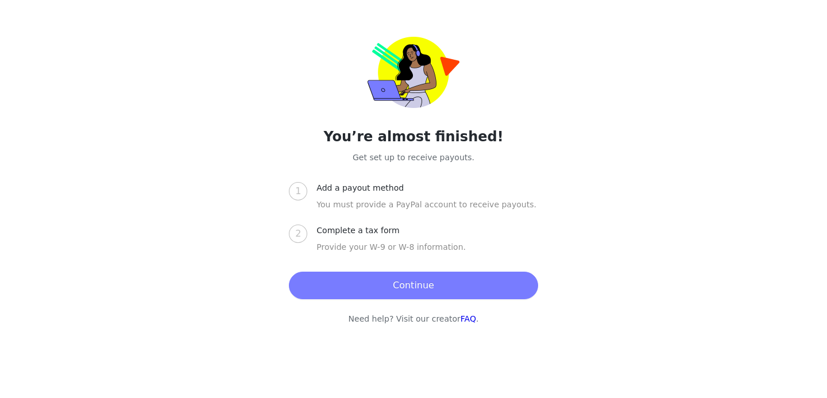
click at [400, 291] on button "Continue" at bounding box center [413, 286] width 249 height 28
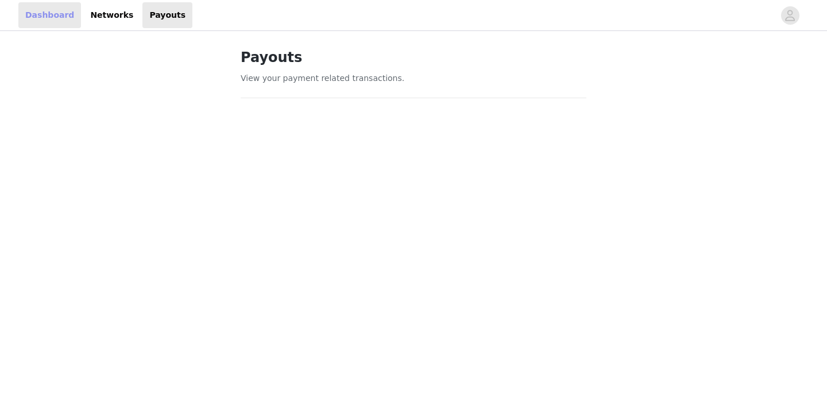
click at [51, 16] on link "Dashboard" at bounding box center [49, 15] width 63 height 26
